Goal: Task Accomplishment & Management: Use online tool/utility

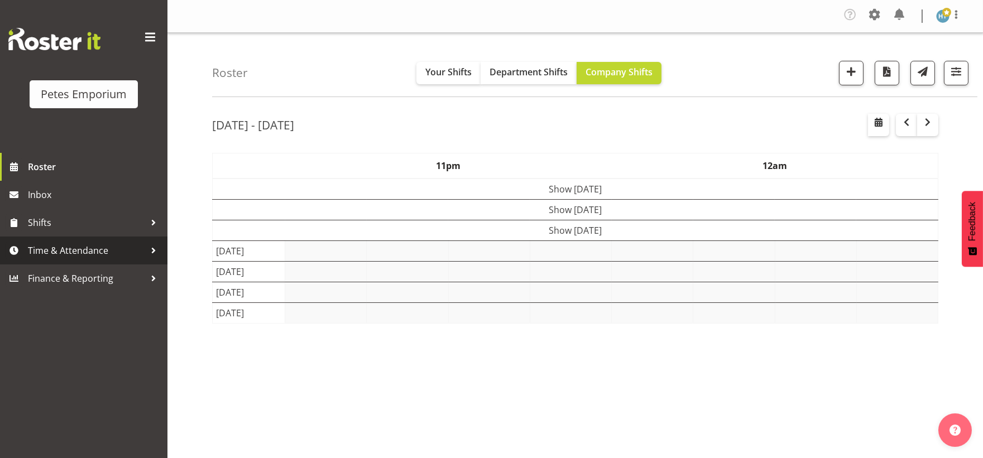
click at [61, 255] on span "Time & Attendance" at bounding box center [86, 250] width 117 height 17
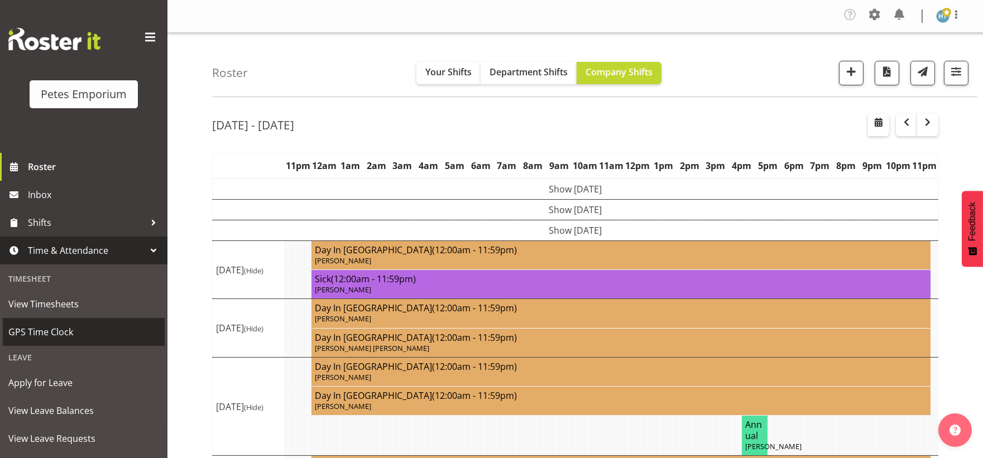
click at [50, 333] on span "GPS Time Clock" at bounding box center [83, 332] width 151 height 17
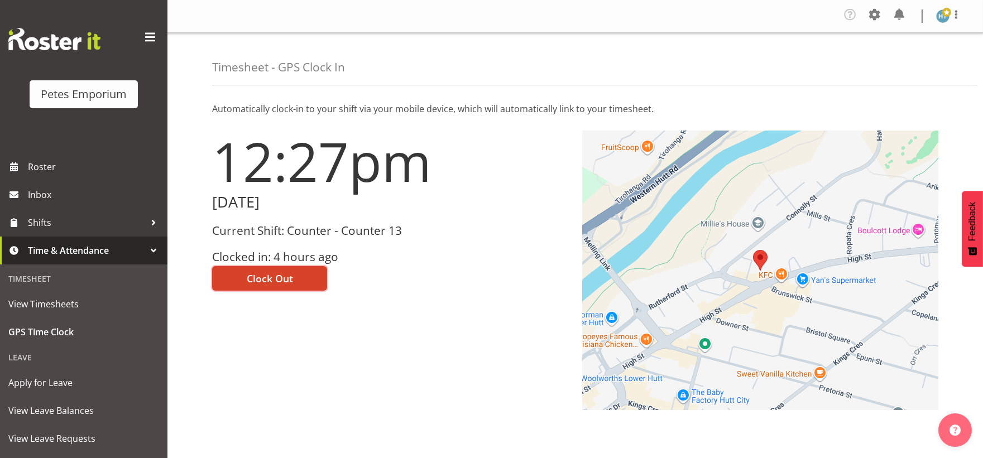
click at [283, 275] on span "Clock Out" at bounding box center [270, 278] width 46 height 15
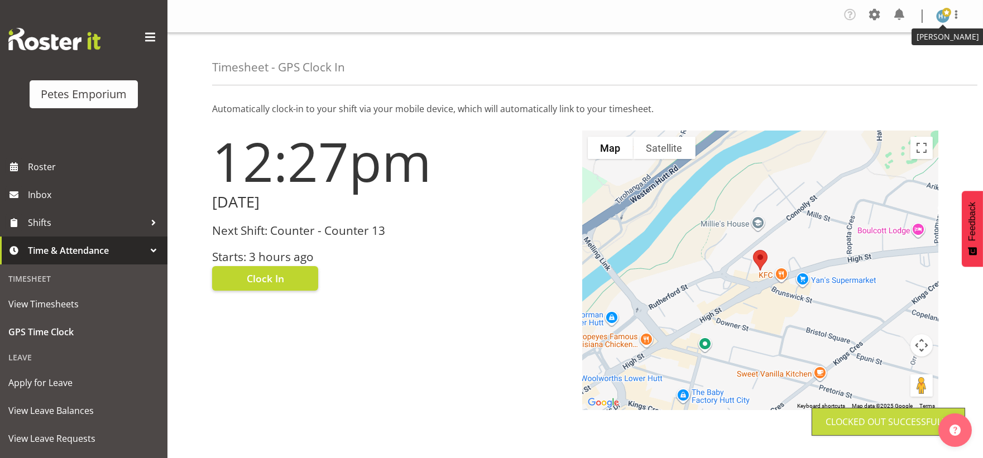
click at [947, 16] on span at bounding box center [947, 12] width 9 height 9
click at [902, 60] on link "Log Out" at bounding box center [909, 61] width 107 height 20
